Goal: Information Seeking & Learning: Learn about a topic

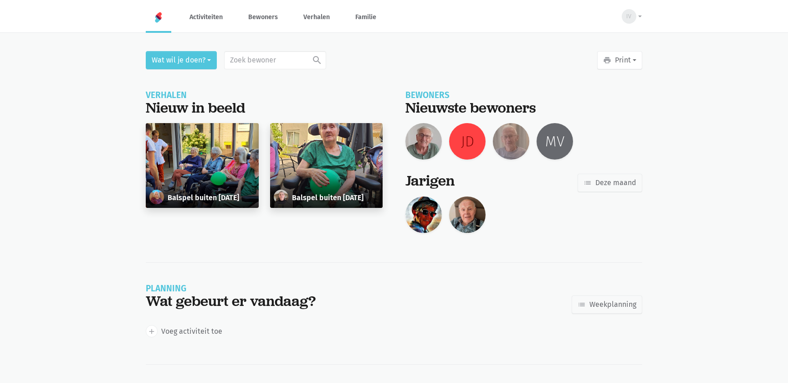
click at [203, 152] on div "Balspel buiten [DATE]" at bounding box center [202, 165] width 113 height 85
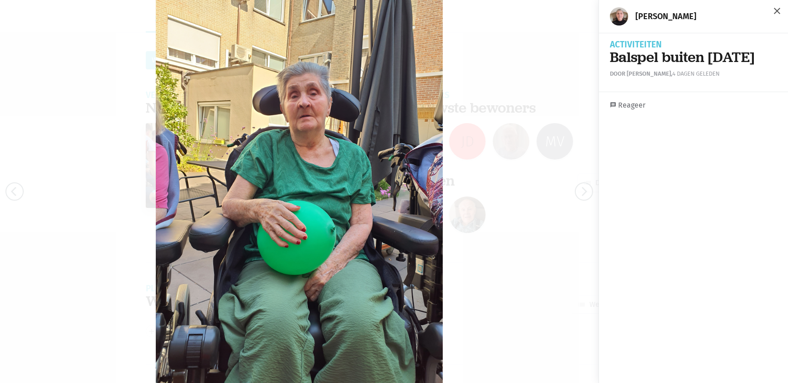
drag, startPoint x: 772, startPoint y: 13, endPoint x: 764, endPoint y: 10, distance: 7.8
click at [772, 13] on span "close" at bounding box center [777, 10] width 11 height 11
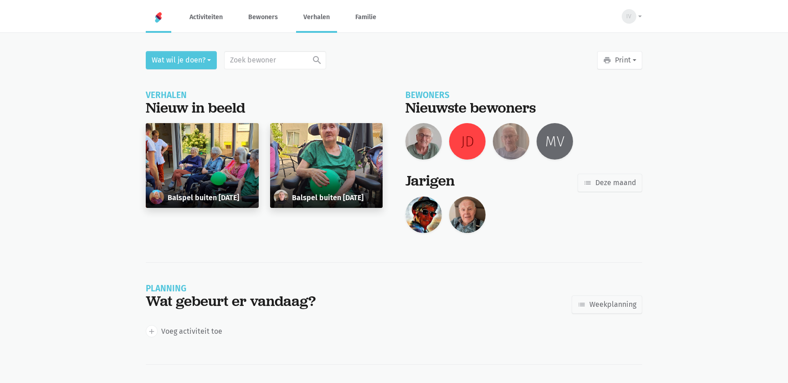
click at [317, 20] on link "Verhalen" at bounding box center [316, 17] width 41 height 31
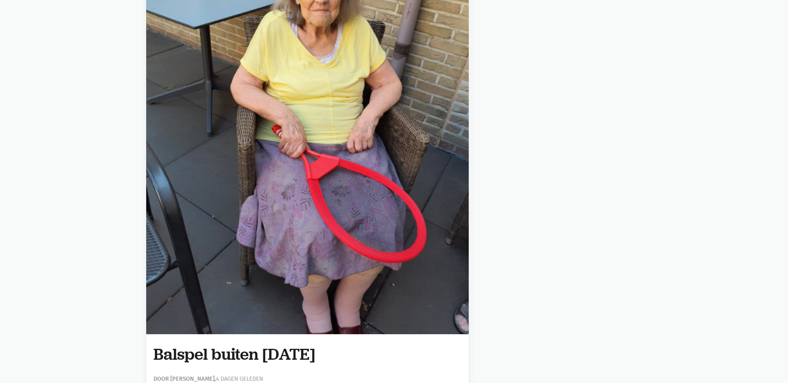
scroll to position [5301, 0]
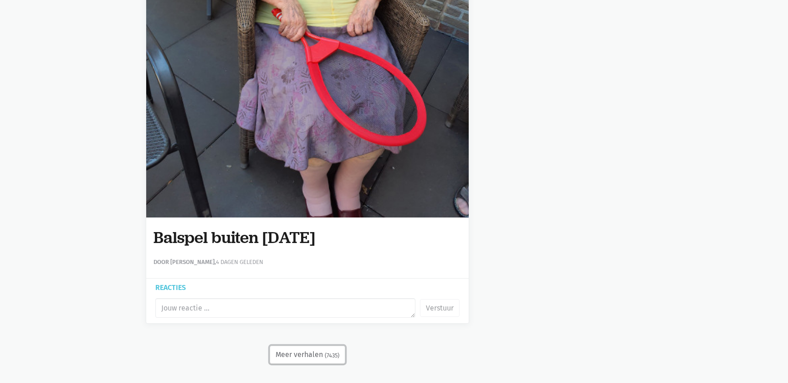
click at [309, 355] on button "Meer verhalen (7435)" at bounding box center [308, 354] width 76 height 18
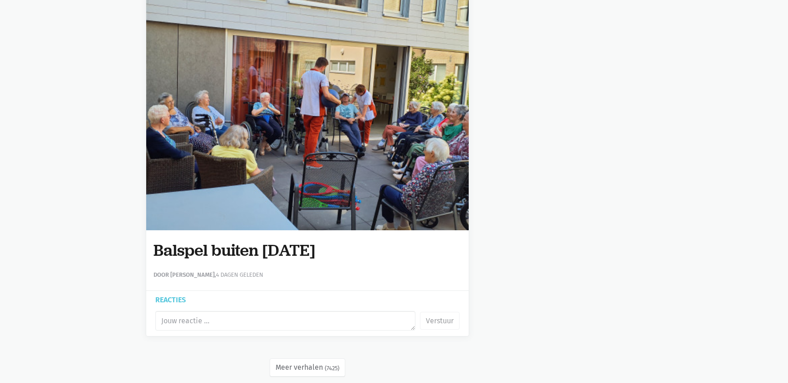
scroll to position [10620, 0]
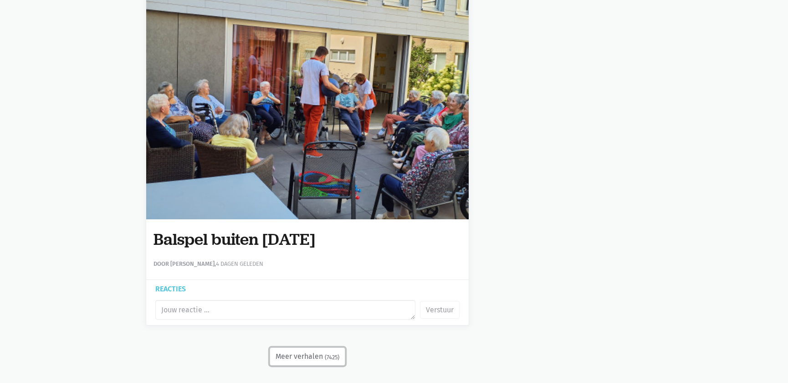
click at [304, 351] on button "Meer verhalen (7425)" at bounding box center [308, 356] width 76 height 18
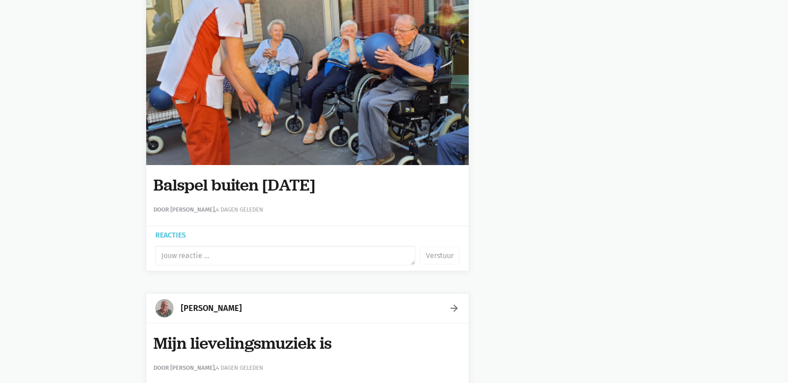
scroll to position [15321, 0]
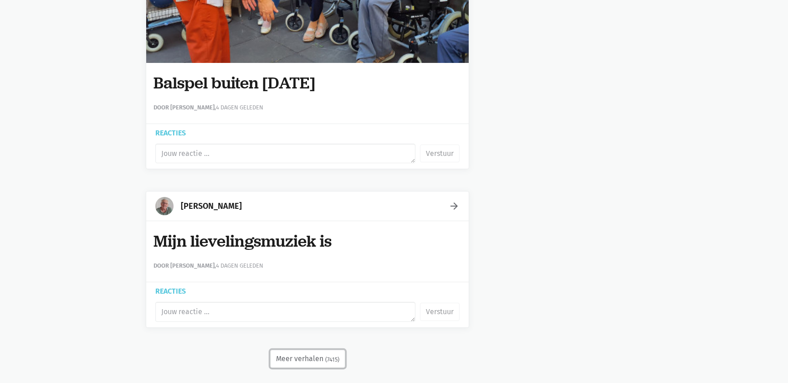
click at [295, 350] on button "Meer verhalen (7415)" at bounding box center [307, 359] width 75 height 18
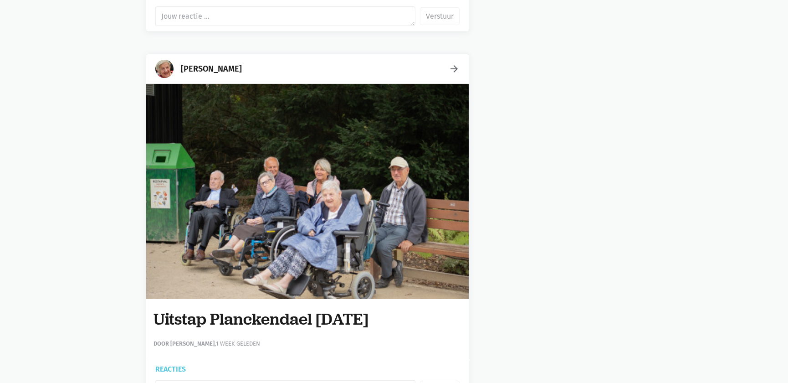
scroll to position [18462, 0]
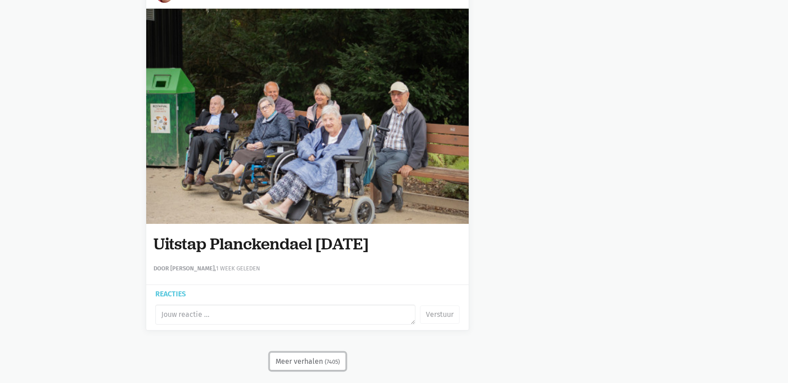
click at [312, 355] on button "Meer verhalen (7405)" at bounding box center [308, 361] width 76 height 18
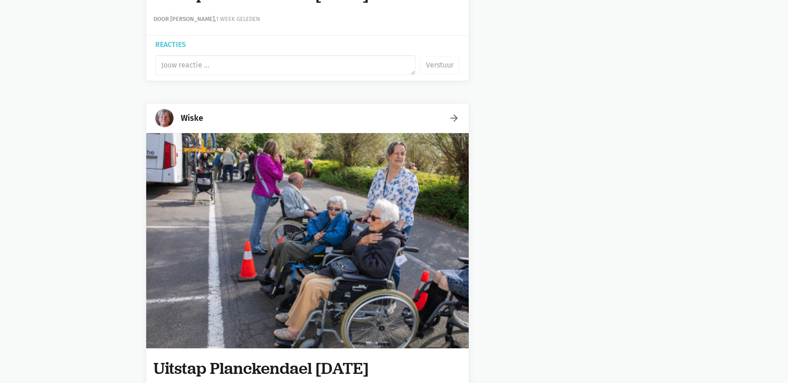
scroll to position [22732, 0]
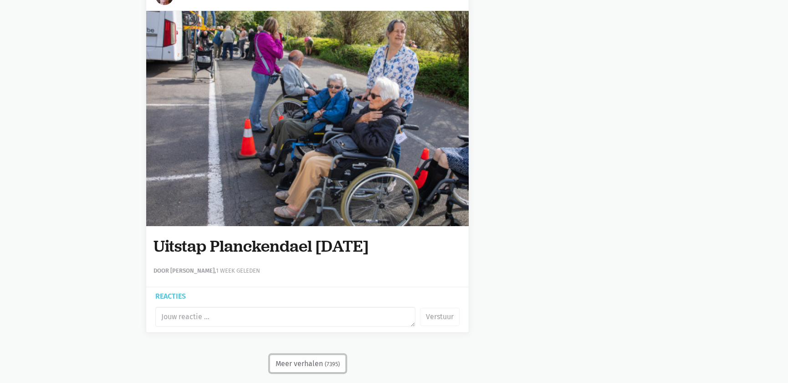
click at [316, 355] on button "Meer verhalen (7395)" at bounding box center [308, 364] width 76 height 18
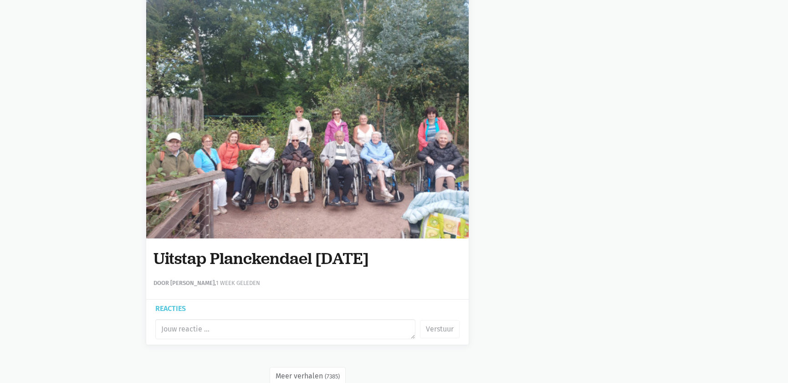
scroll to position [27507, 0]
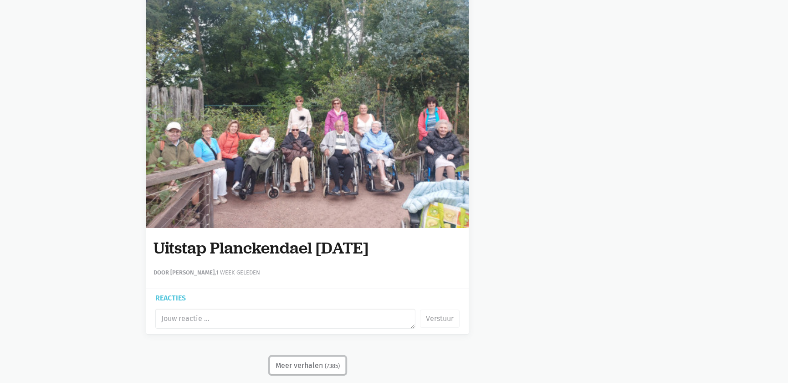
click at [323, 356] on button "Meer verhalen (7385)" at bounding box center [308, 365] width 76 height 18
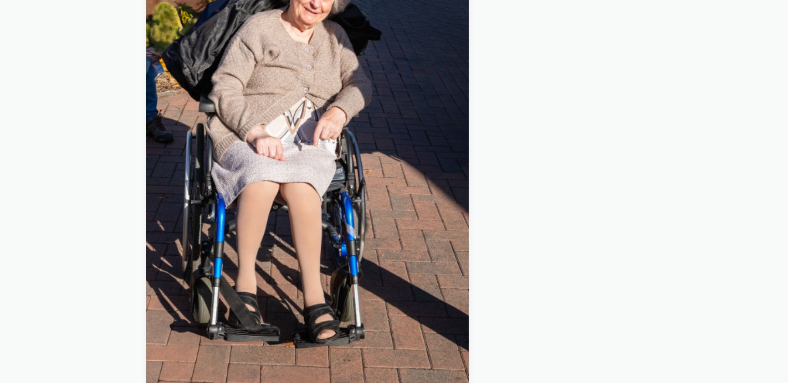
scroll to position [32046, 0]
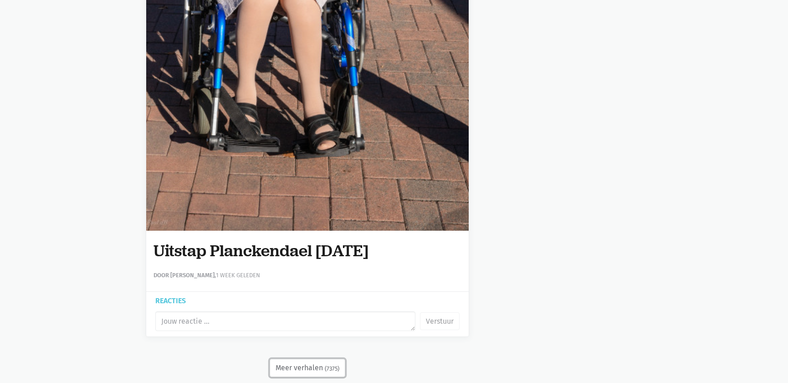
click at [295, 359] on button "Meer verhalen (7375)" at bounding box center [308, 368] width 76 height 18
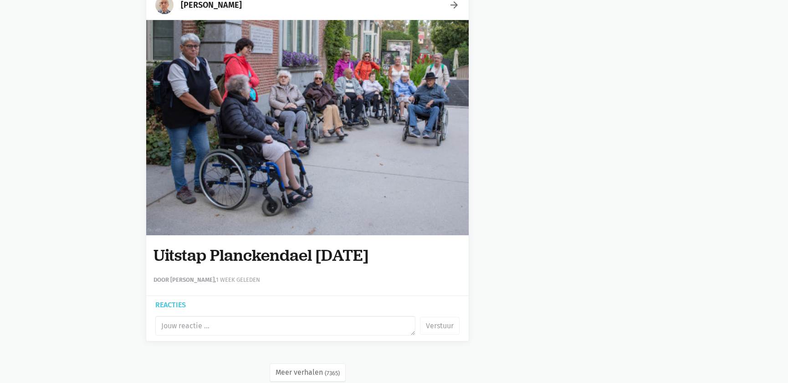
scroll to position [36855, 0]
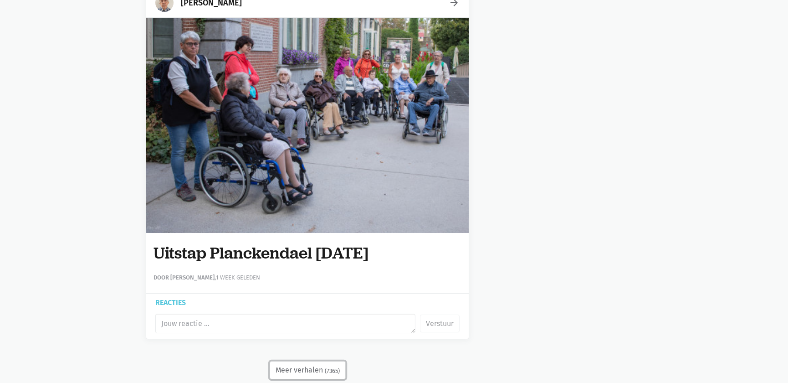
click at [296, 361] on button "Meer verhalen (7365)" at bounding box center [308, 370] width 76 height 18
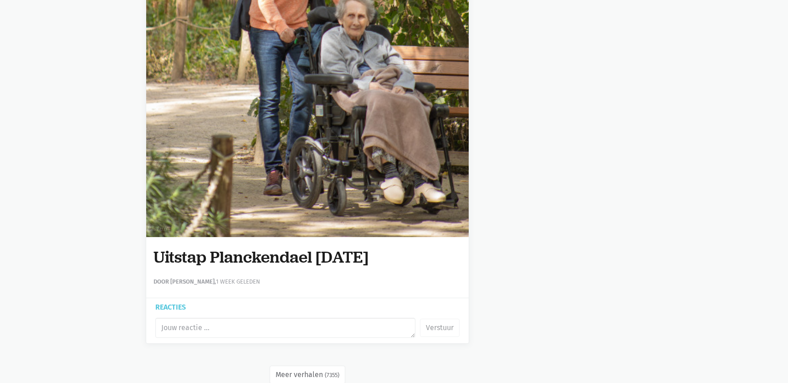
scroll to position [41663, 0]
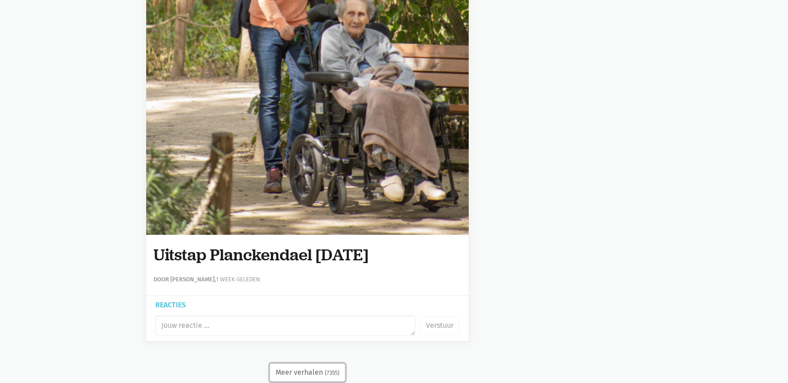
click at [309, 363] on button "Meer verhalen (7355)" at bounding box center [308, 372] width 76 height 18
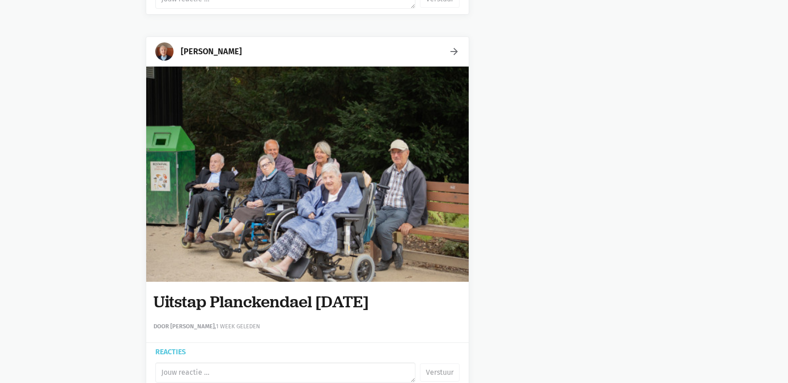
scroll to position [45934, 0]
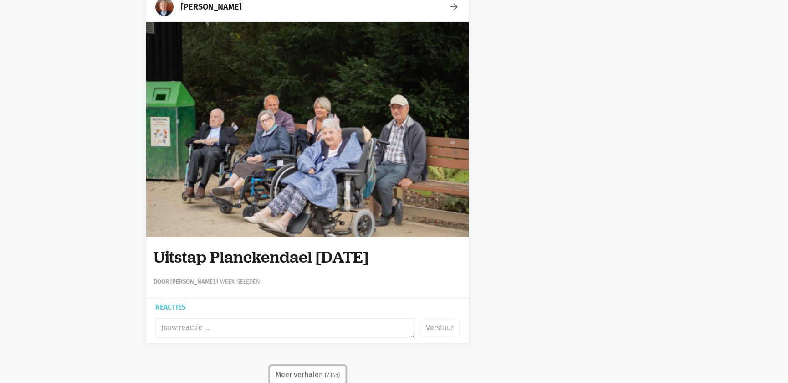
click at [317, 365] on button "Meer verhalen (7345)" at bounding box center [308, 374] width 76 height 18
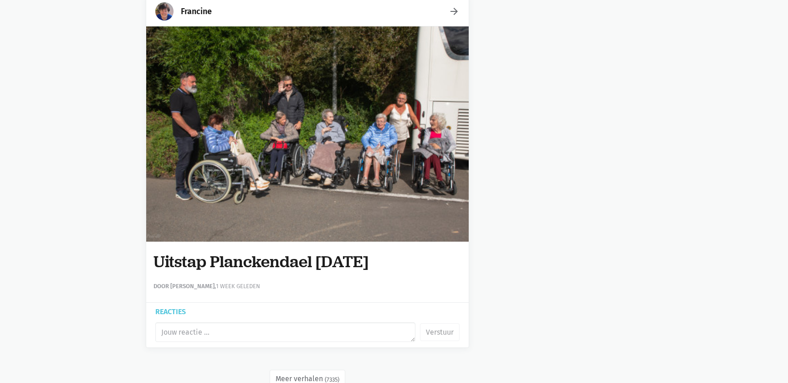
scroll to position [50742, 0]
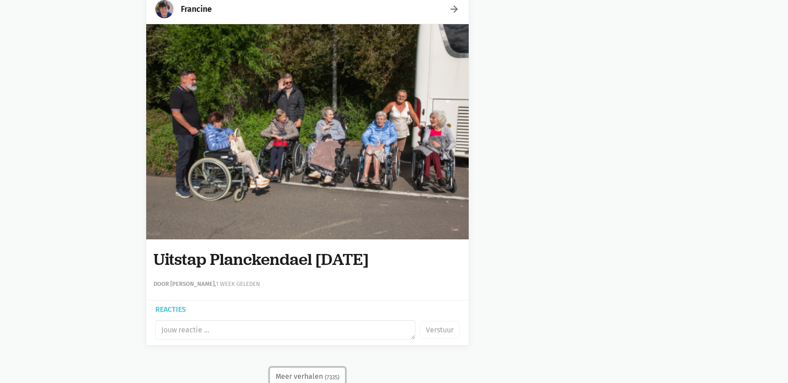
click at [314, 367] on button "Meer verhalen (7335)" at bounding box center [308, 376] width 76 height 18
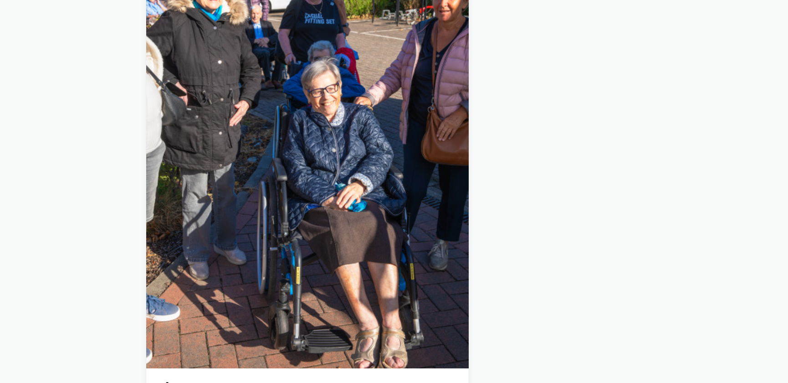
scroll to position [55551, 0]
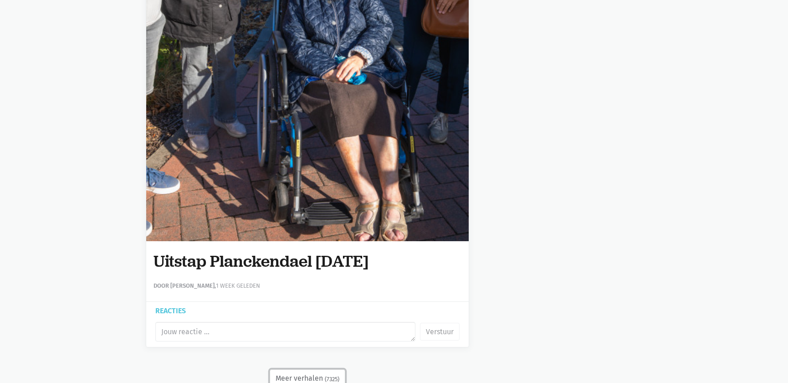
click at [328, 375] on small "(7325)" at bounding box center [332, 379] width 15 height 9
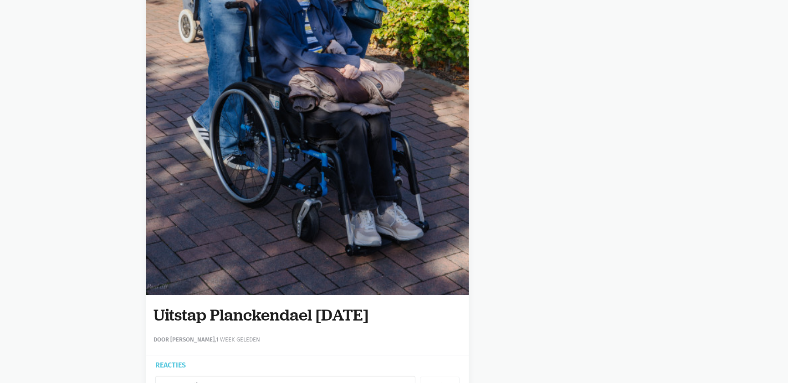
scroll to position [60325, 0]
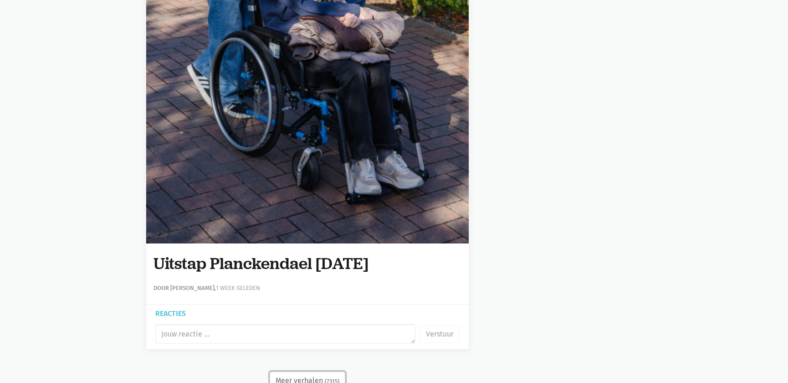
click at [309, 371] on button "Meer verhalen (7315)" at bounding box center [308, 380] width 76 height 18
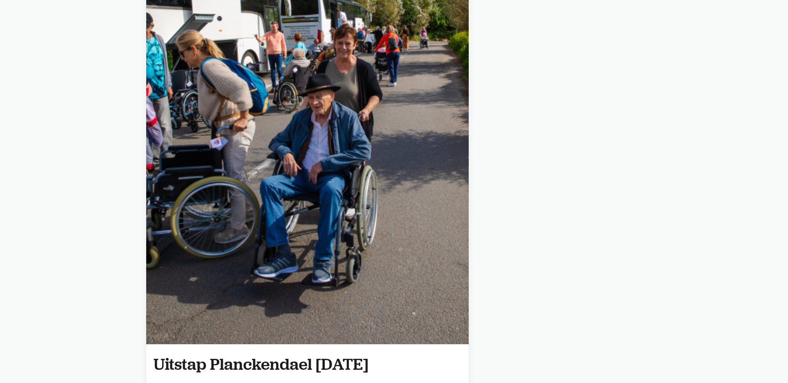
scroll to position [65727, 0]
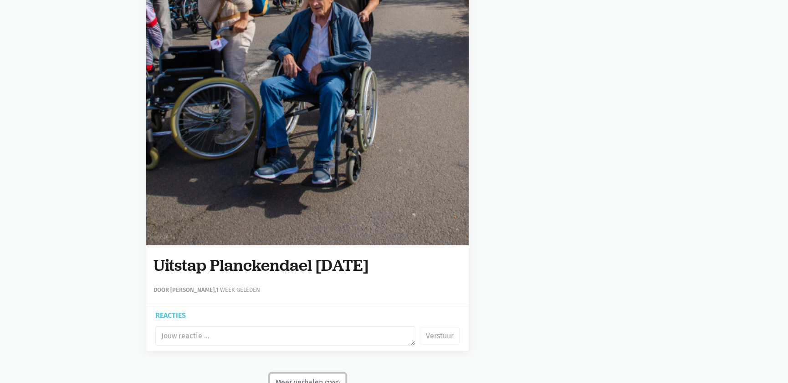
click at [306, 373] on button "Meer verhalen (7305)" at bounding box center [308, 382] width 76 height 18
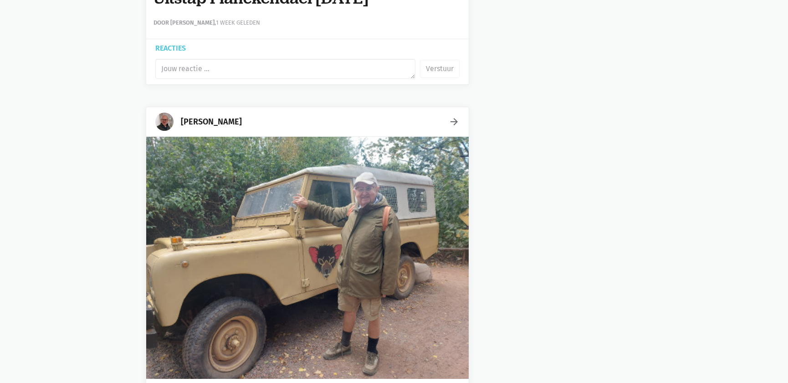
scroll to position [70374, 0]
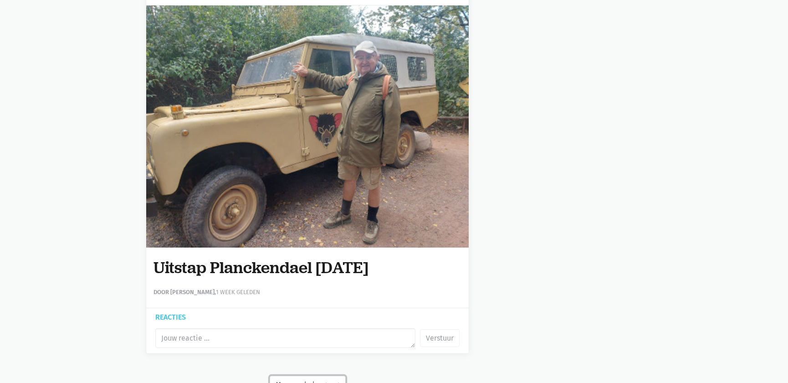
click at [314, 376] on button "Meer verhalen (7295)" at bounding box center [308, 385] width 76 height 18
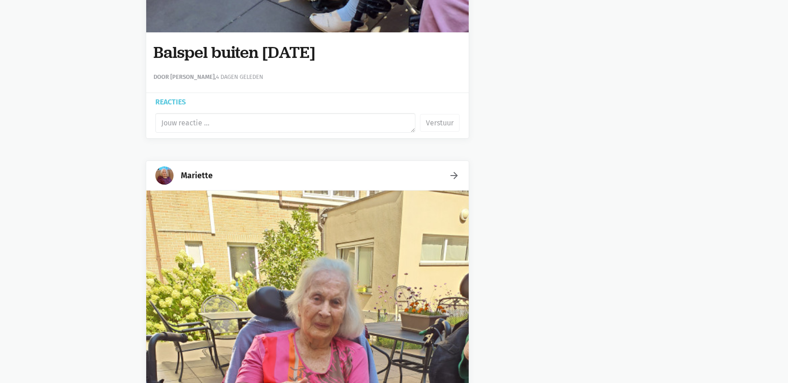
scroll to position [0, 0]
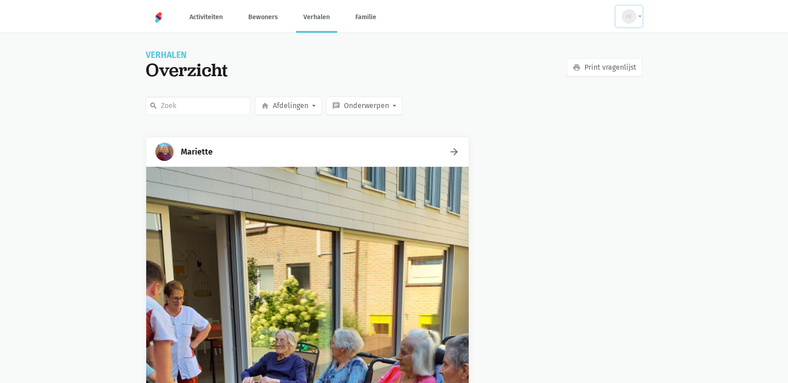
click at [640, 15] on button "IV" at bounding box center [629, 16] width 26 height 21
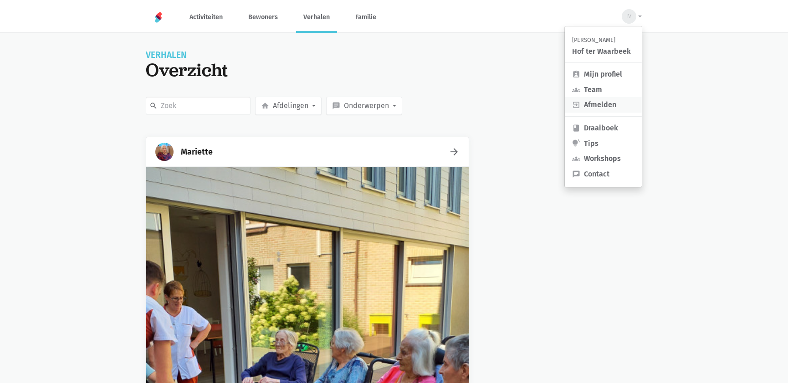
click at [600, 104] on link "exit_to_app Afmelden" at bounding box center [603, 104] width 77 height 15
